Goal: Check status: Check status

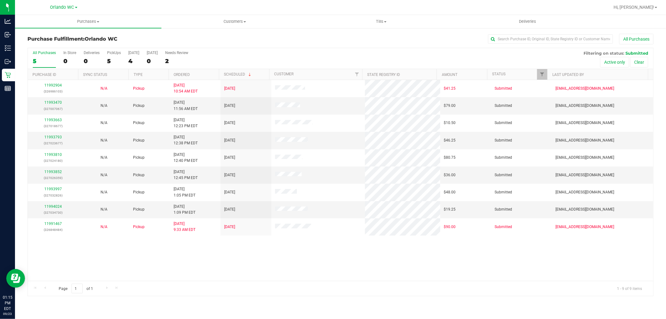
drag, startPoint x: 366, startPoint y: 251, endPoint x: 393, endPoint y: 246, distance: 27.9
click at [367, 251] on div "11992904 (326986103) N/A Pickup [DATE] 10:54 AM EDT 9/23/2025 $41.25 Submitted …" at bounding box center [340, 180] width 625 height 201
click at [199, 74] on th "Ordered" at bounding box center [194, 74] width 50 height 11
click at [450, 241] on div "11991467 (326848484) N/A Pickup [DATE] 9:33 AM EDT 9/22/2025 $90.00 Submitted […" at bounding box center [340, 180] width 625 height 201
click at [227, 258] on div "11991467 (326848484) N/A Pickup 9/23/2025 9:33 AM EDT 9/22/2025 $90.00 Submitte…" at bounding box center [340, 180] width 625 height 201
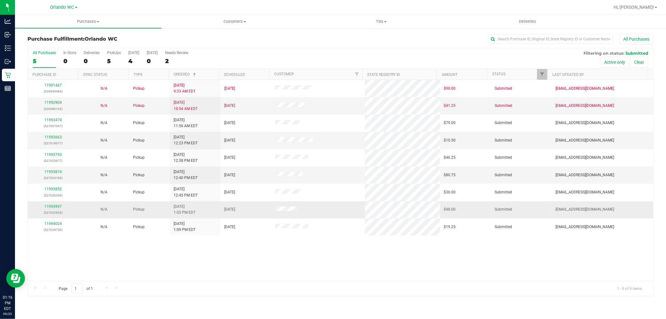
click at [335, 202] on td at bounding box center [318, 209] width 94 height 17
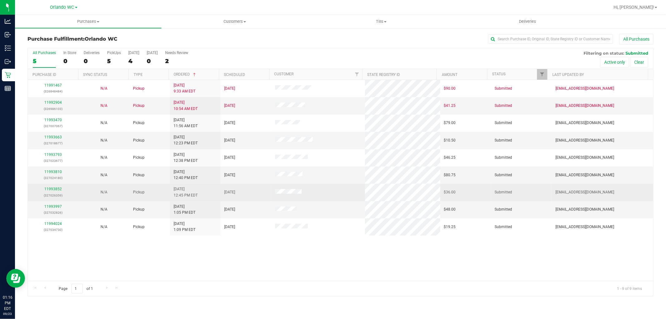
click at [339, 190] on td at bounding box center [318, 192] width 94 height 17
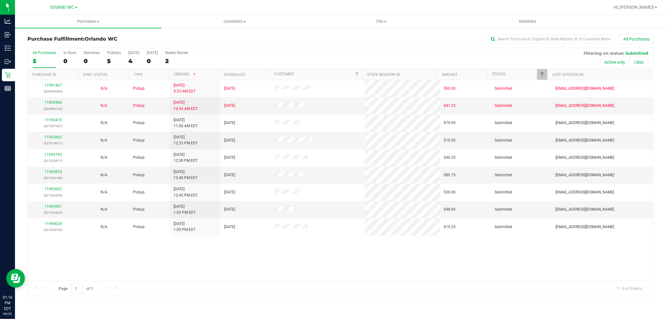
click at [412, 264] on div "11991467 (326848484) N/A Pickup 9/23/2025 9:33 AM EDT 9/22/2025 $90.00 Submitte…" at bounding box center [340, 180] width 625 height 201
click at [396, 274] on div "11991467 (326848484) N/A Pickup 9/23/2025 9:33 AM EDT 9/22/2025 $90.00 Submitte…" at bounding box center [340, 180] width 625 height 201
click at [445, 312] on div "Purchases Summary of purchases Fulfillment All purchases Customers All customer…" at bounding box center [340, 167] width 651 height 304
drag, startPoint x: 439, startPoint y: 278, endPoint x: 460, endPoint y: 278, distance: 20.6
click at [439, 278] on div "11991467 (326848484) N/A Pickup 9/23/2025 9:33 AM EDT 9/22/2025 $90.00 Submitte…" at bounding box center [340, 180] width 625 height 201
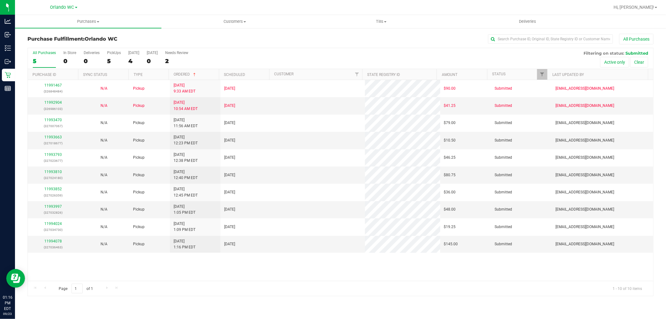
click at [414, 288] on div "Page 1 of 1 1 - 10 of 10 items" at bounding box center [340, 288] width 625 height 15
click at [414, 287] on div "Page 1 of 1 1 - 10 of 10 items" at bounding box center [340, 288] width 625 height 15
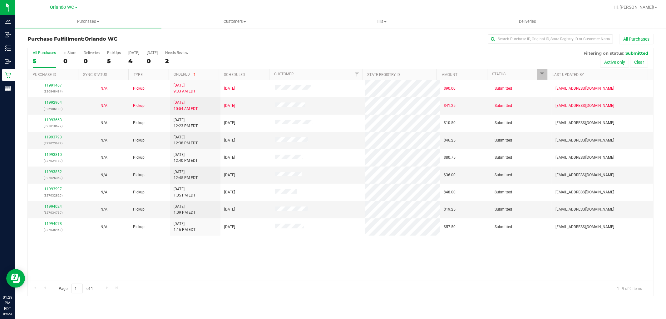
click at [395, 274] on div "11991467 (326848484) N/A Pickup 9/23/2025 9:33 AM EDT 9/22/2025 $90.00 Submitte…" at bounding box center [340, 180] width 625 height 201
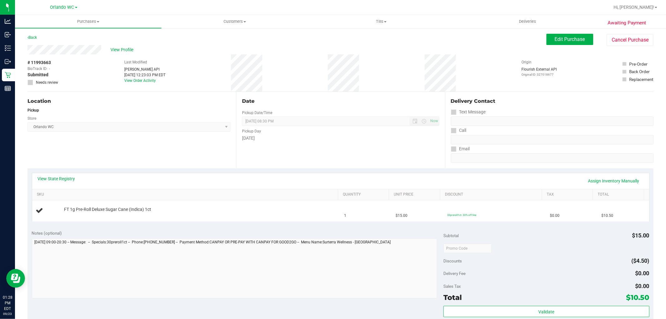
click at [211, 80] on div "# 11993663 BioTrack ID: - Submitted Needs review Last Modified Jane API Sep 23,…" at bounding box center [340, 72] width 626 height 37
click at [208, 155] on div "Location Pickup Store Orlando WC Select Store Bonita Springs WC Boynton Beach W…" at bounding box center [131, 130] width 209 height 76
click at [140, 130] on span "Orlando WC Select Store Bonita Springs WC Boynton Beach WC Bradenton WC Brandon…" at bounding box center [128, 126] width 203 height 9
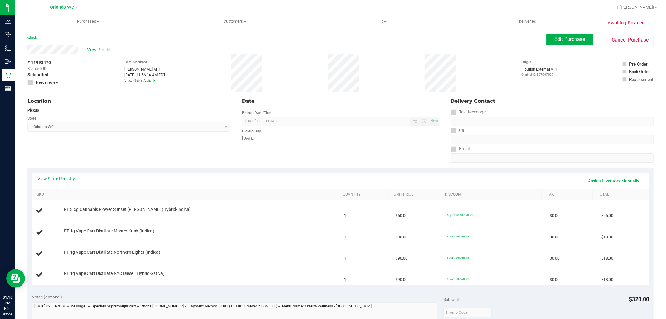
click at [319, 96] on div "Date Pickup Date/Time 09/23/2025 Now 09/23/2025 08:30 PM Now Pickup Day Tuesday" at bounding box center [340, 130] width 209 height 76
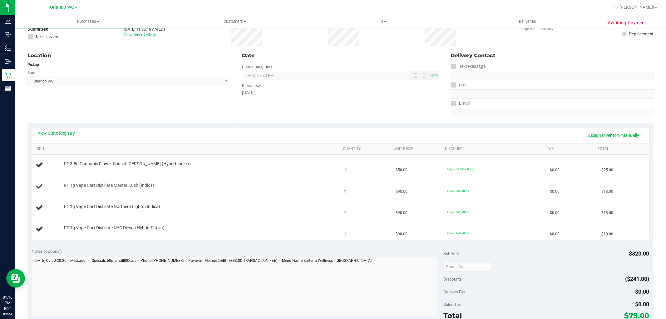
scroll to position [35, 0]
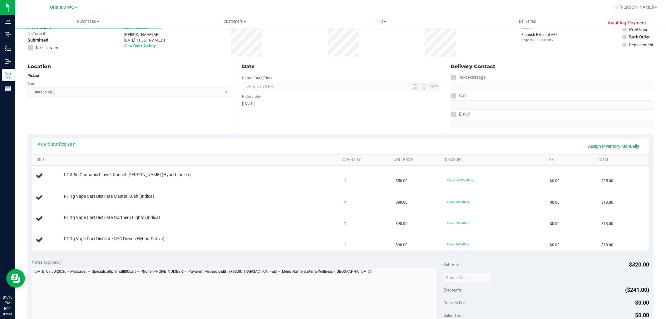
click at [367, 87] on span "09/23/2025 08:30 PM Now" at bounding box center [340, 86] width 197 height 9
click at [295, 84] on span "09/23/2025 08:30 PM Now" at bounding box center [340, 86] width 197 height 9
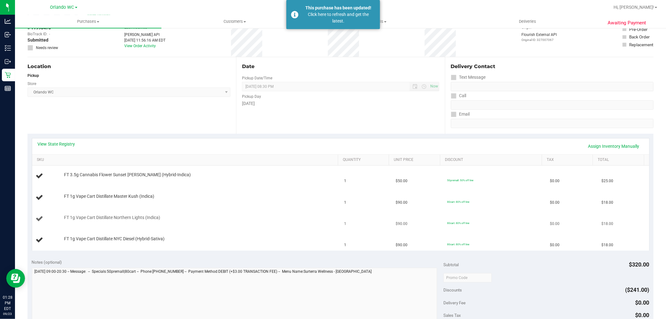
click at [508, 212] on td "80cart: 80% off line" at bounding box center [494, 218] width 103 height 21
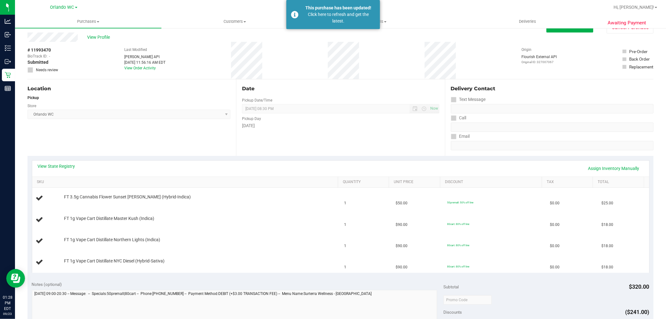
scroll to position [0, 0]
